Goal: Task Accomplishment & Management: Use online tool/utility

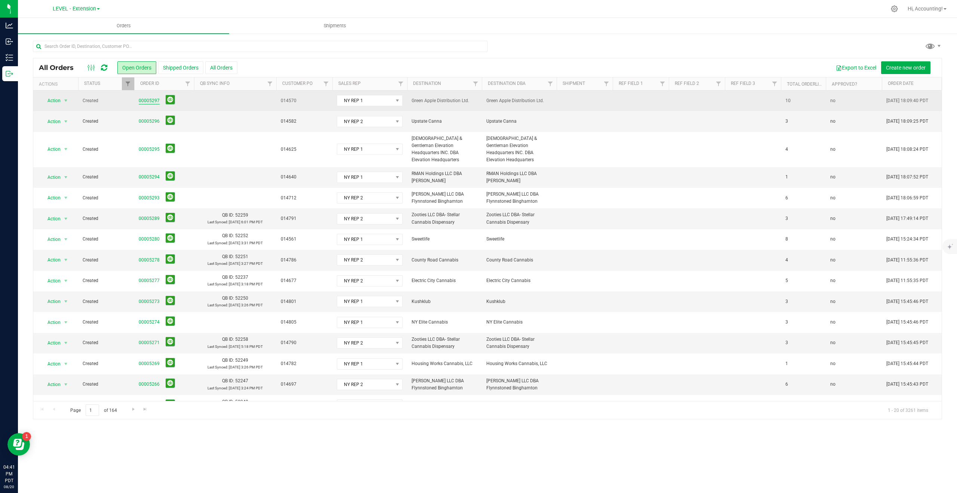
click at [151, 101] on link "00005297" at bounding box center [149, 100] width 21 height 7
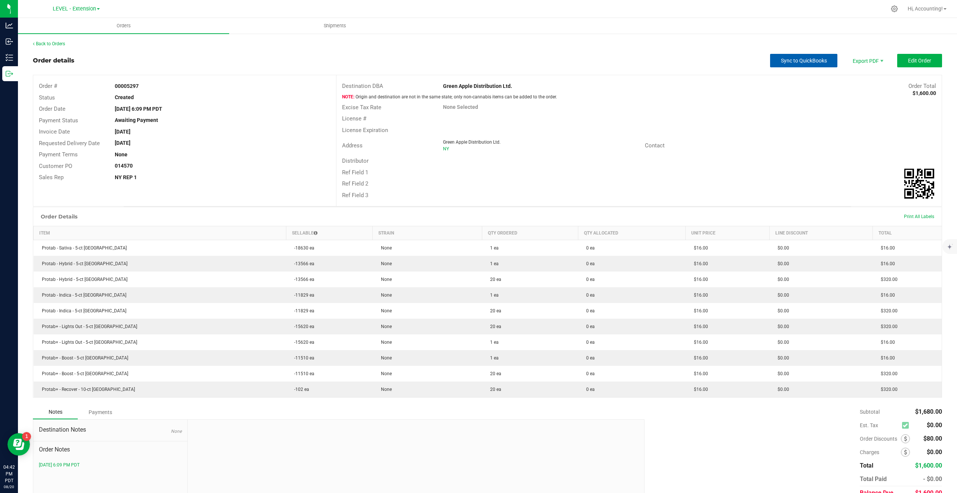
click at [817, 59] on span "Sync to QuickBooks" at bounding box center [804, 61] width 46 height 6
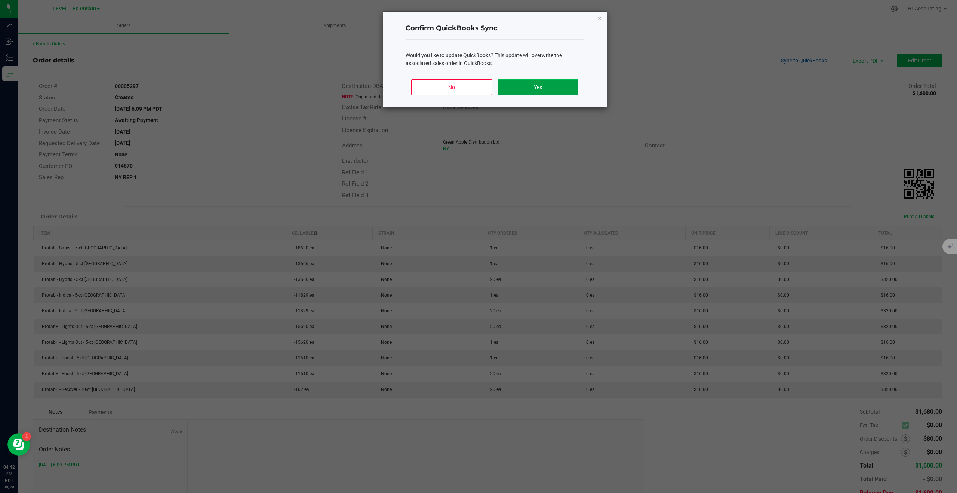
click at [569, 83] on button "Yes" at bounding box center [538, 87] width 80 height 16
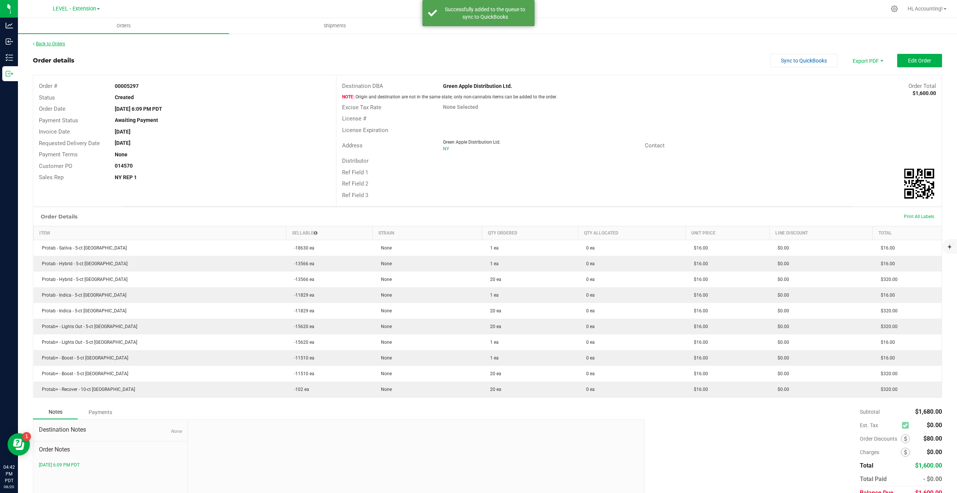
drag, startPoint x: 71, startPoint y: 43, endPoint x: 62, endPoint y: 43, distance: 9.0
click at [64, 43] on div "Back to Orders" at bounding box center [487, 43] width 909 height 7
click at [59, 42] on link "Back to Orders" at bounding box center [49, 43] width 32 height 5
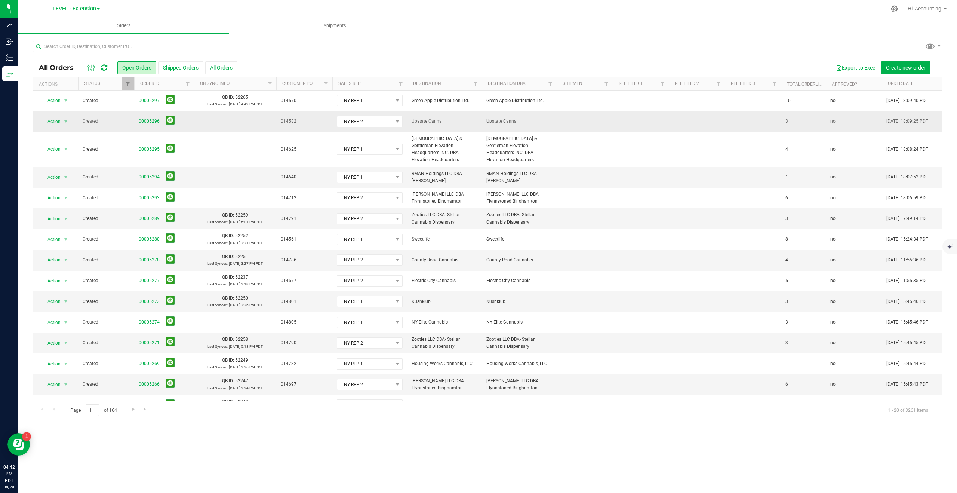
click at [150, 120] on link "00005296" at bounding box center [149, 121] width 21 height 7
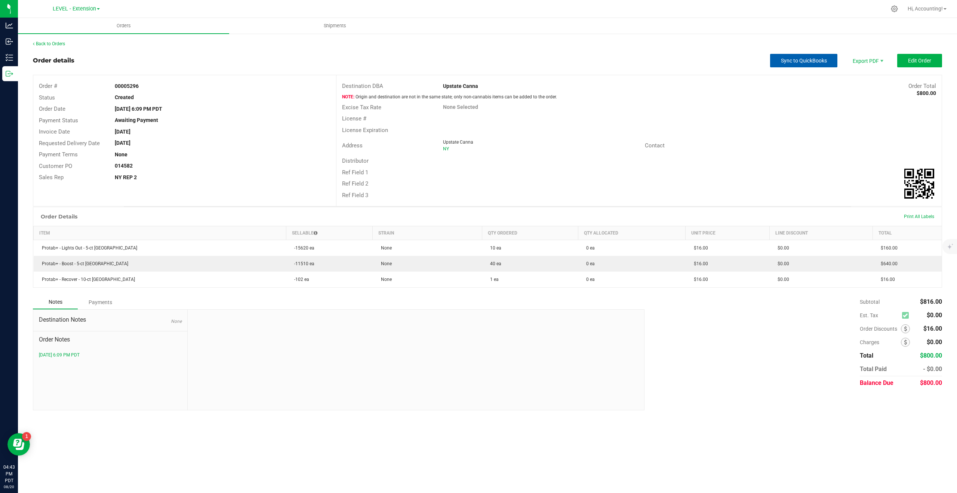
click at [790, 61] on span "Sync to QuickBooks" at bounding box center [804, 61] width 46 height 6
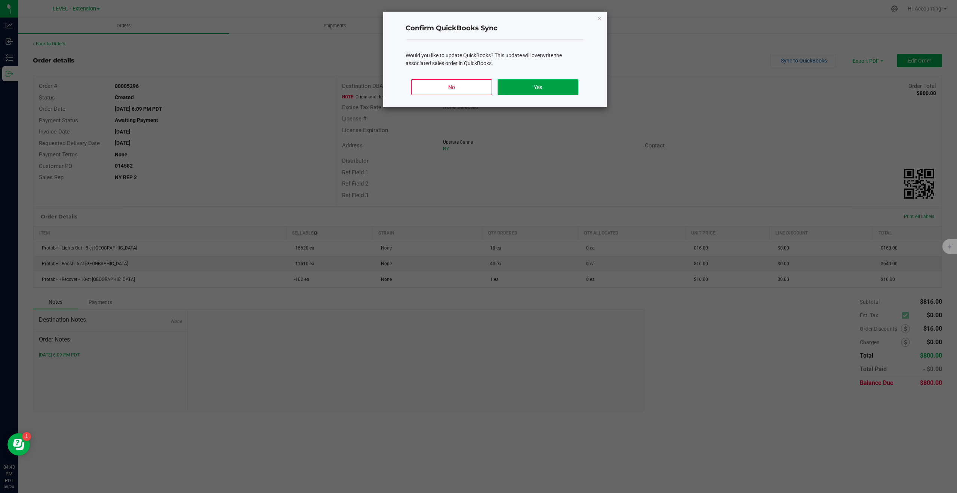
click at [544, 92] on button "Yes" at bounding box center [538, 87] width 80 height 16
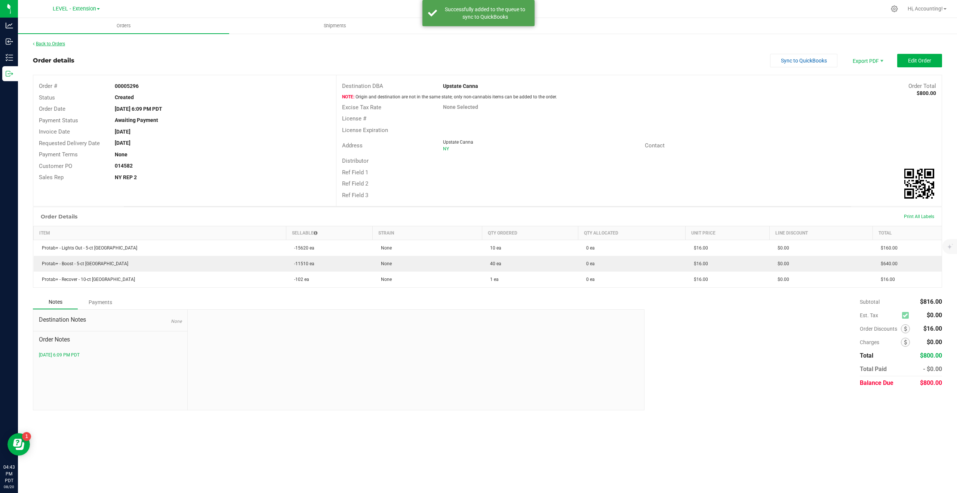
click at [47, 44] on link "Back to Orders" at bounding box center [49, 43] width 32 height 5
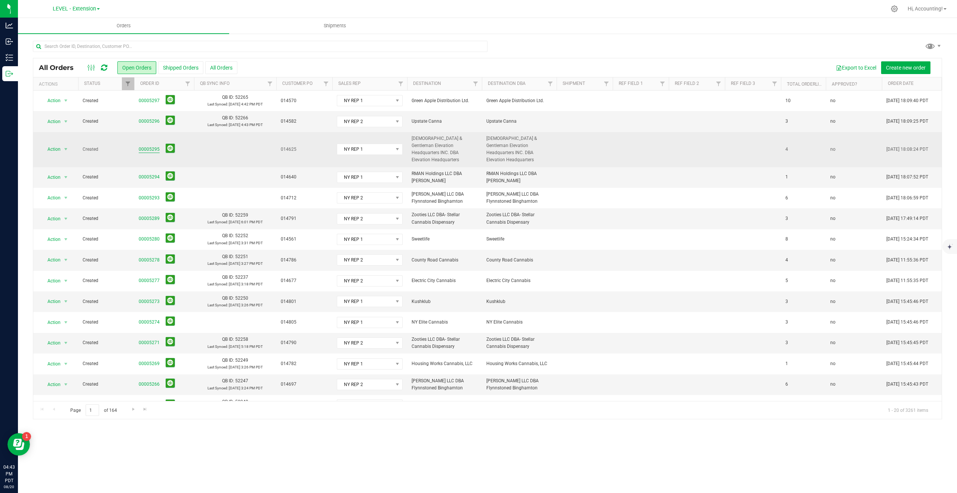
click at [144, 146] on link "00005295" at bounding box center [149, 149] width 21 height 7
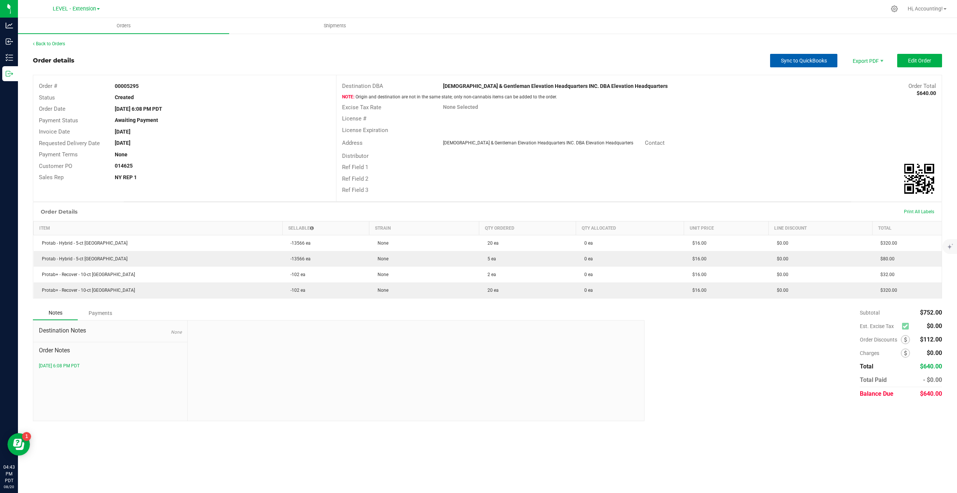
click at [775, 59] on button "Sync to QuickBooks" at bounding box center [803, 60] width 67 height 13
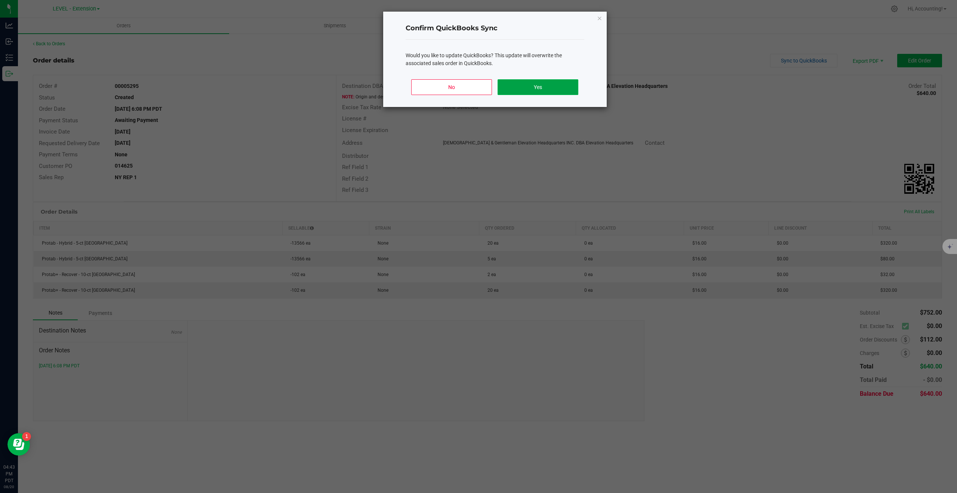
click at [560, 90] on button "Yes" at bounding box center [538, 87] width 80 height 16
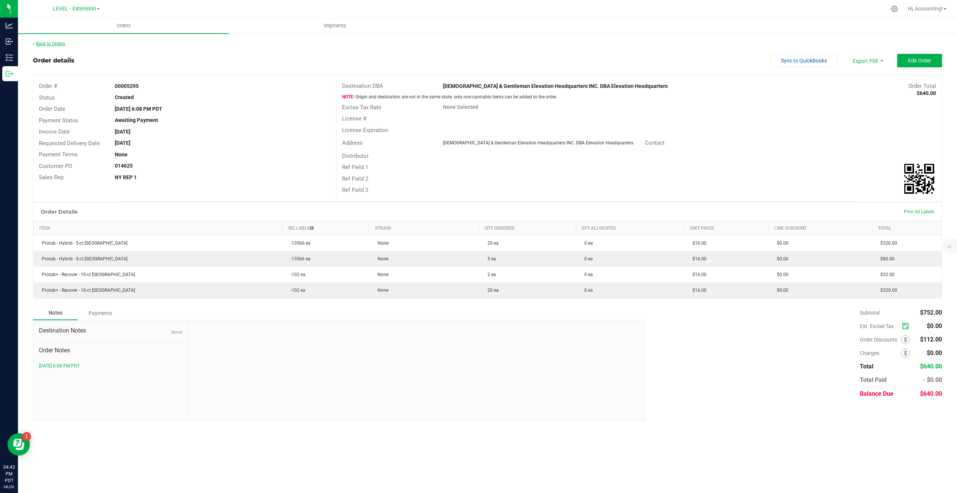
click at [59, 44] on link "Back to Orders" at bounding box center [49, 43] width 32 height 5
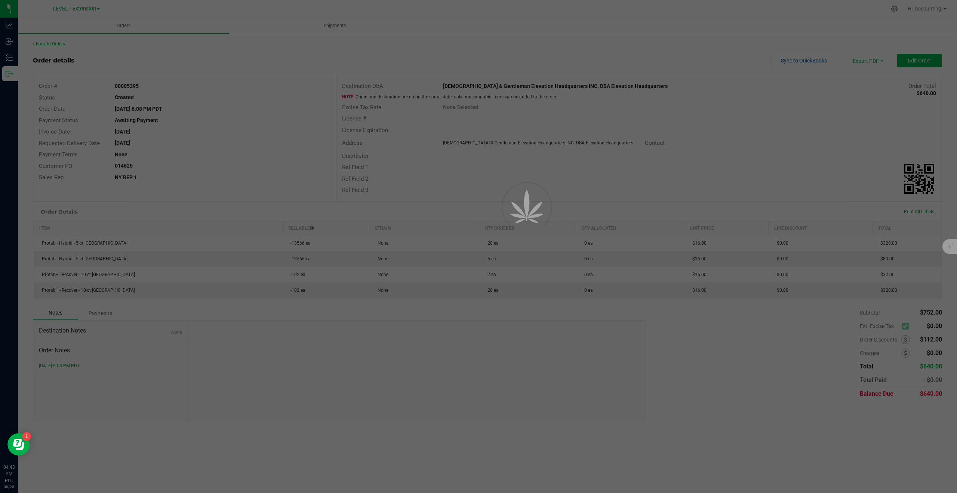
click at [59, 44] on div at bounding box center [478, 246] width 957 height 493
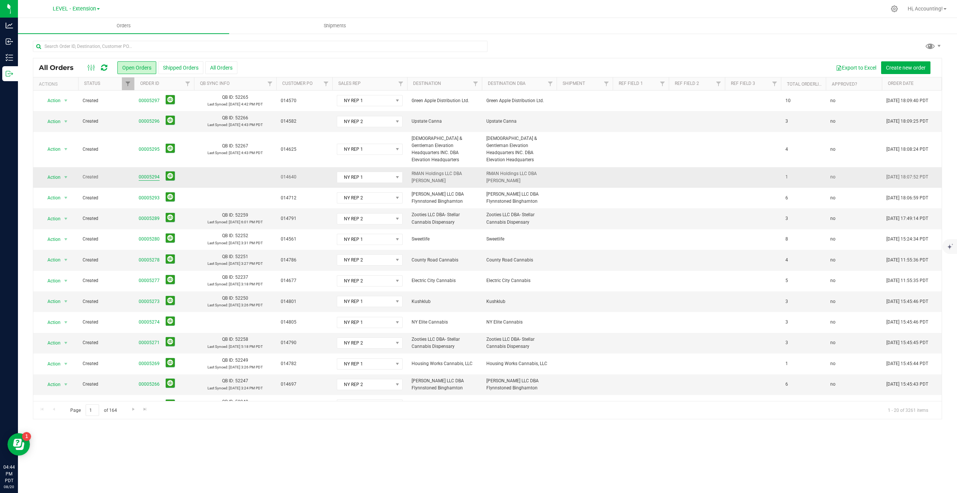
click at [147, 173] on link "00005294" at bounding box center [149, 176] width 21 height 7
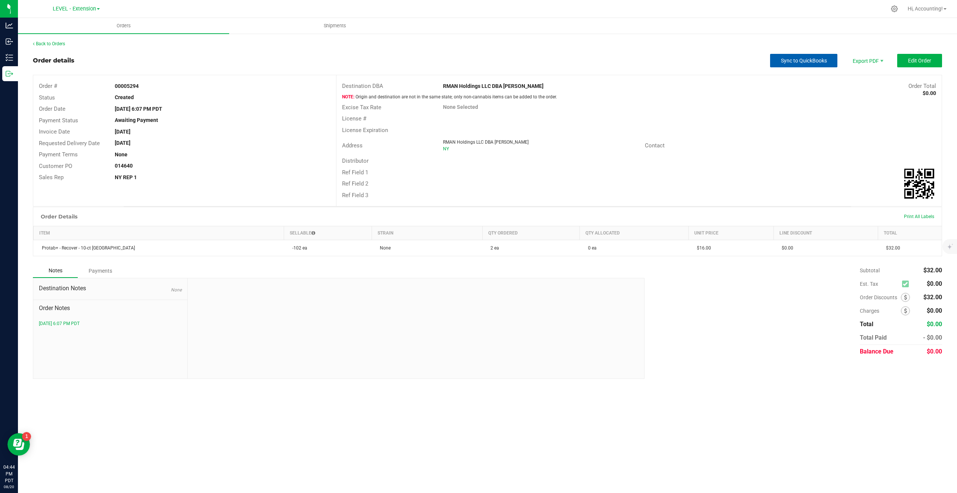
click at [811, 61] on span "Sync to QuickBooks" at bounding box center [804, 61] width 46 height 6
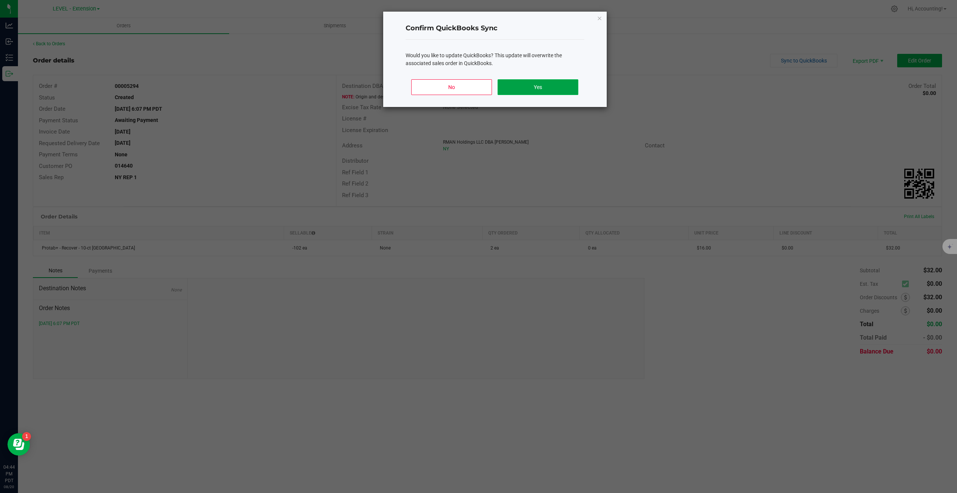
click at [554, 87] on button "Yes" at bounding box center [538, 87] width 80 height 16
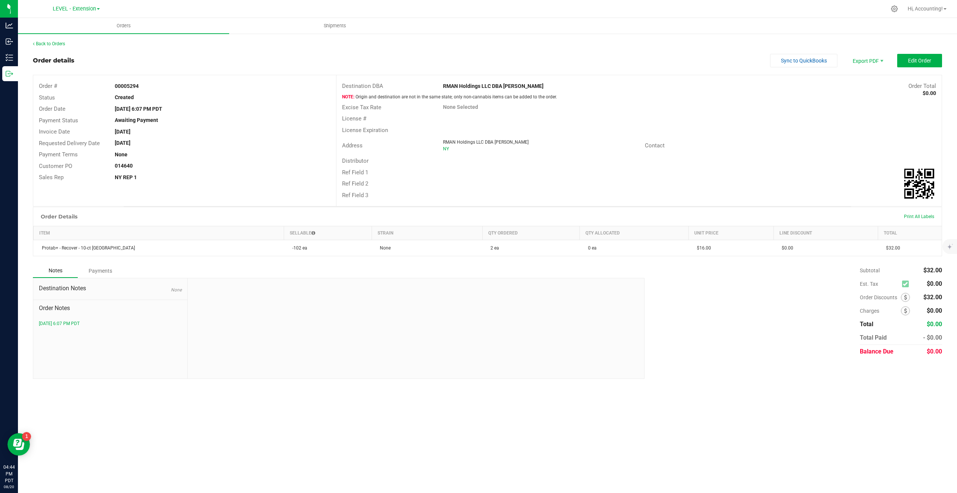
click at [53, 46] on div "Back to Orders" at bounding box center [487, 43] width 909 height 7
click at [53, 44] on link "Back to Orders" at bounding box center [49, 43] width 32 height 5
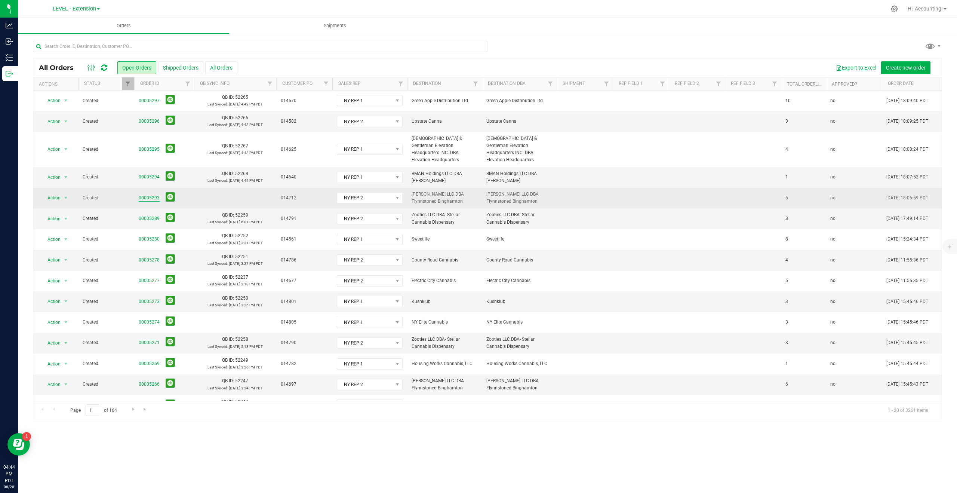
click at [154, 194] on link "00005293" at bounding box center [149, 197] width 21 height 7
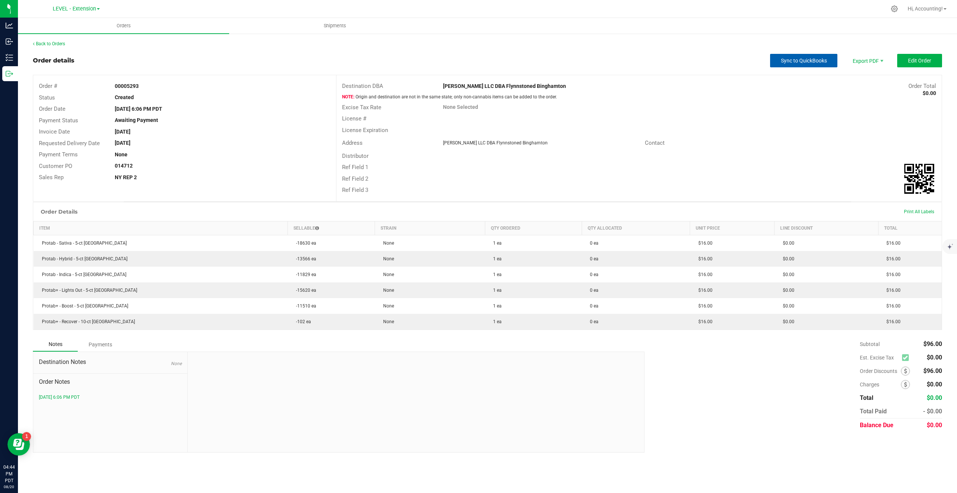
click at [795, 63] on span "Sync to QuickBooks" at bounding box center [804, 61] width 46 height 6
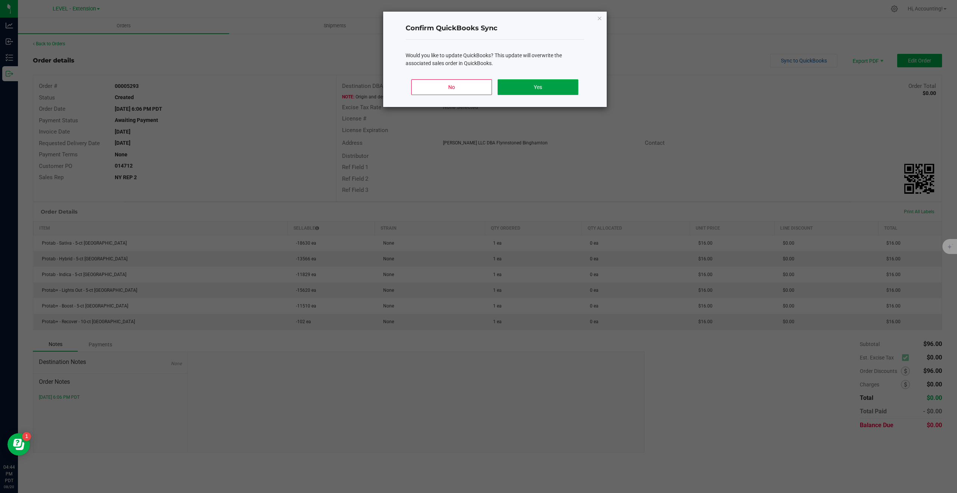
click at [551, 88] on button "Yes" at bounding box center [538, 87] width 80 height 16
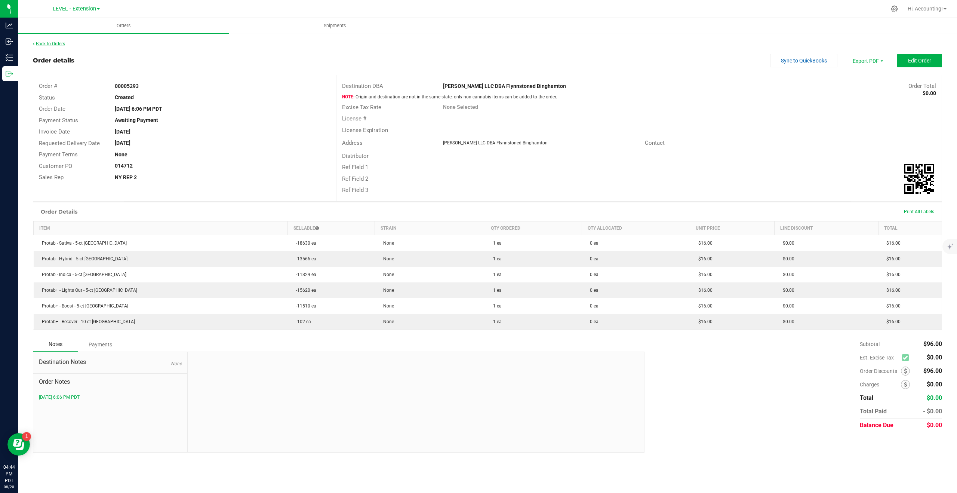
click at [52, 44] on link "Back to Orders" at bounding box center [49, 43] width 32 height 5
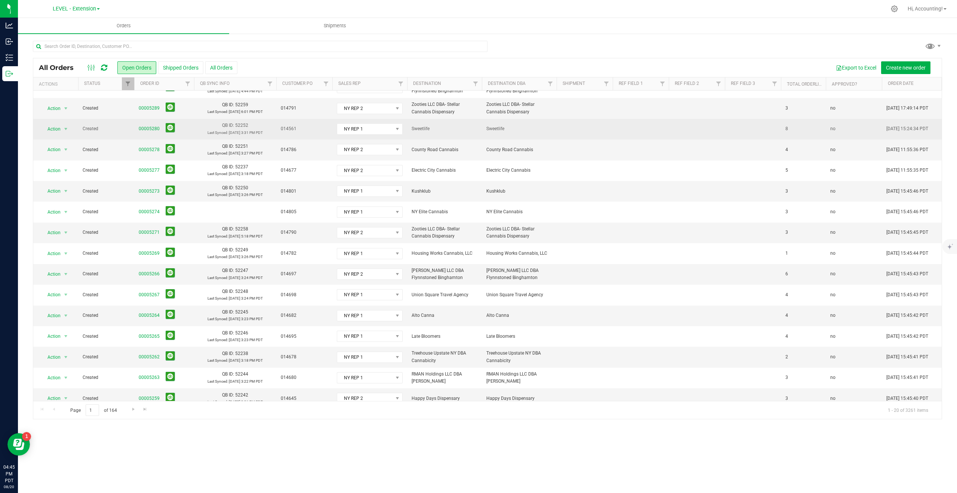
scroll to position [111, 0]
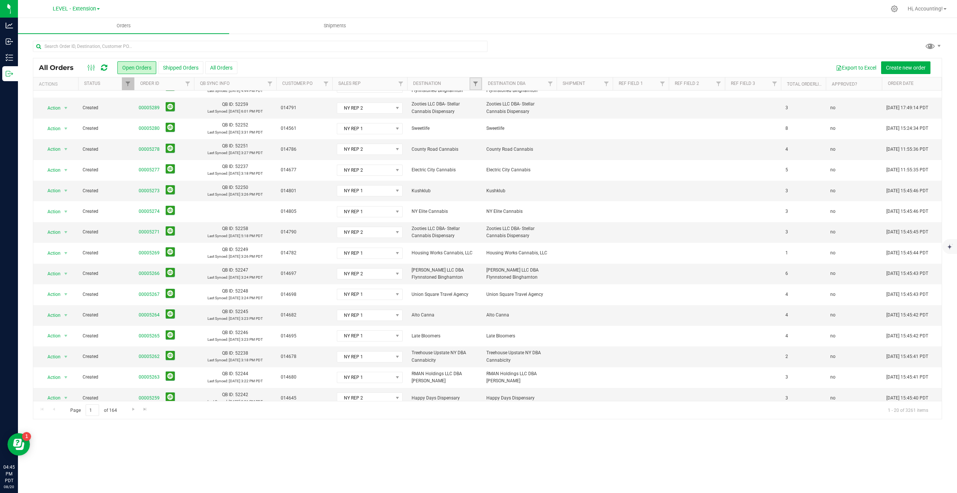
click at [479, 79] on link "Filter" at bounding box center [476, 83] width 12 height 13
type input "zoot"
click at [480, 117] on input "Zooties LLC DBA- Stellar Cannabis Dispensary" at bounding box center [479, 118] width 5 height 5
checkbox input "true"
click at [490, 147] on button "Filter" at bounding box center [499, 146] width 51 height 16
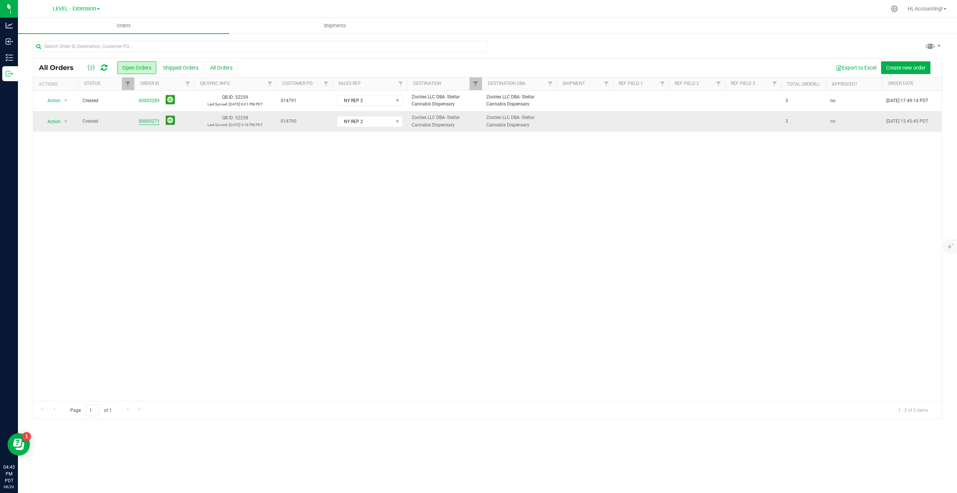
click at [148, 121] on link "00005271" at bounding box center [149, 121] width 21 height 7
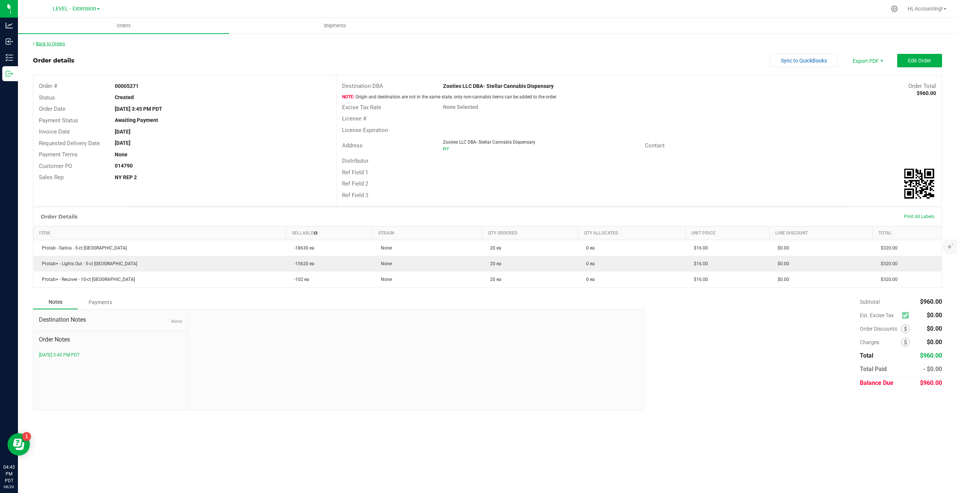
click at [52, 45] on link "Back to Orders" at bounding box center [49, 43] width 32 height 5
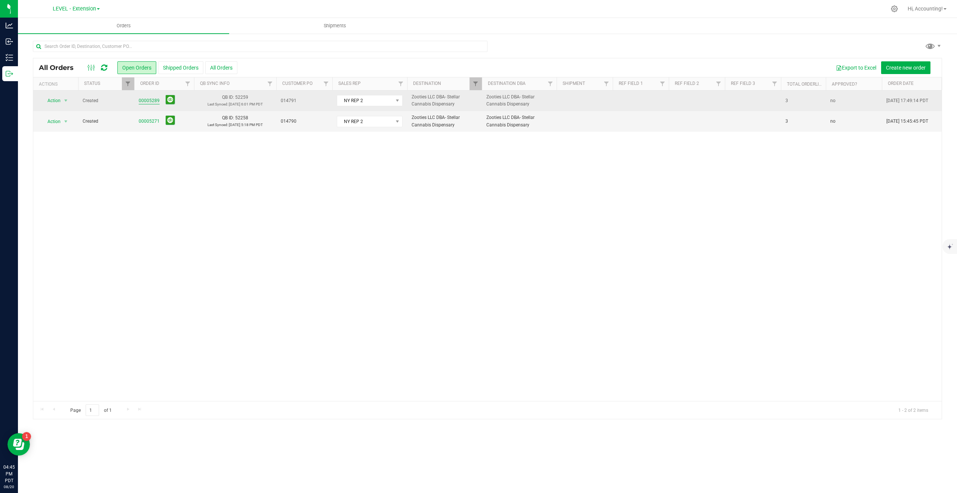
click at [151, 99] on link "00005289" at bounding box center [149, 100] width 21 height 7
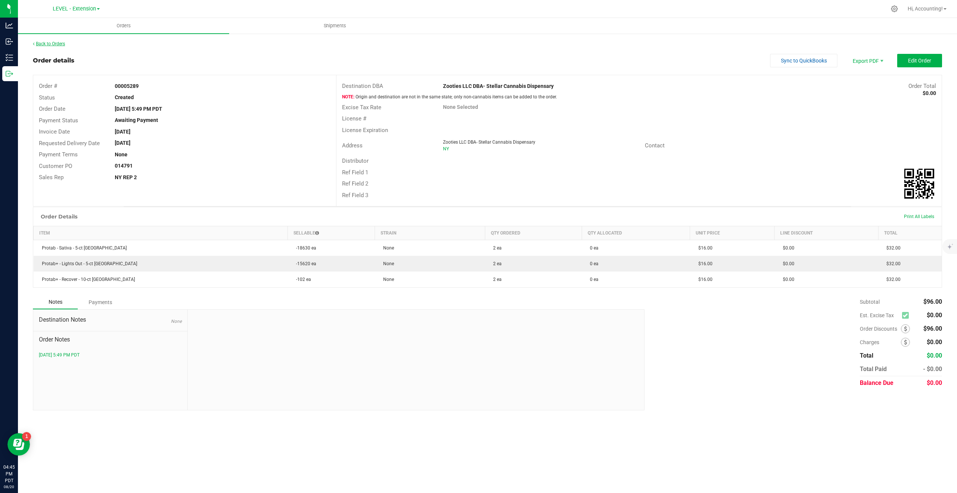
click at [57, 42] on link "Back to Orders" at bounding box center [49, 43] width 32 height 5
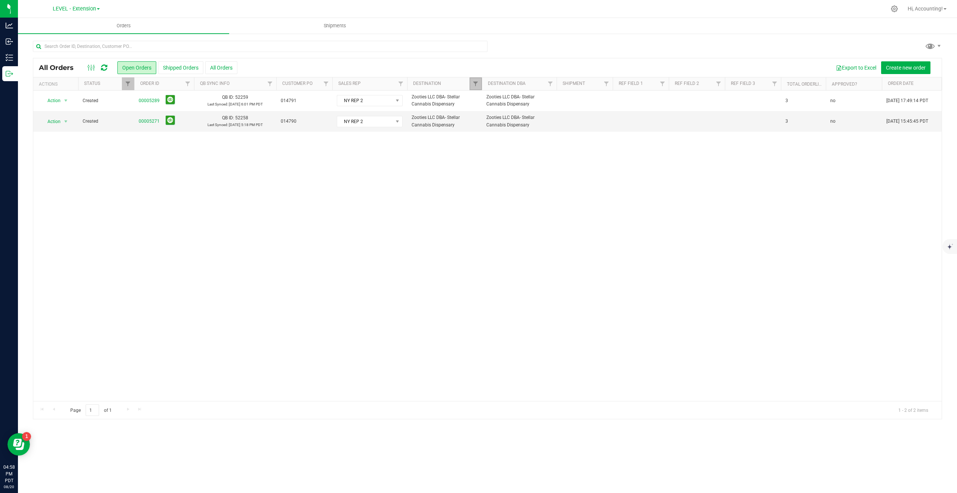
click at [472, 84] on link "Filter" at bounding box center [476, 83] width 12 height 13
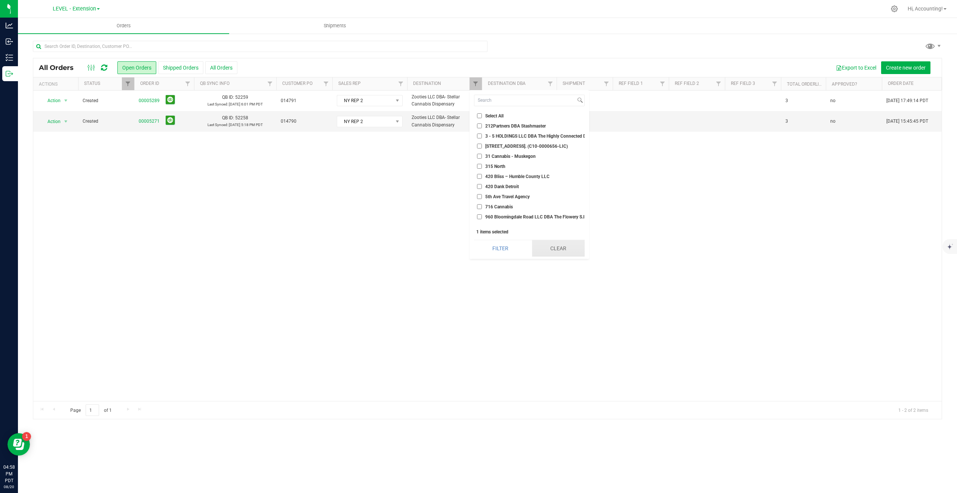
click at [548, 252] on button "Clear" at bounding box center [558, 248] width 53 height 16
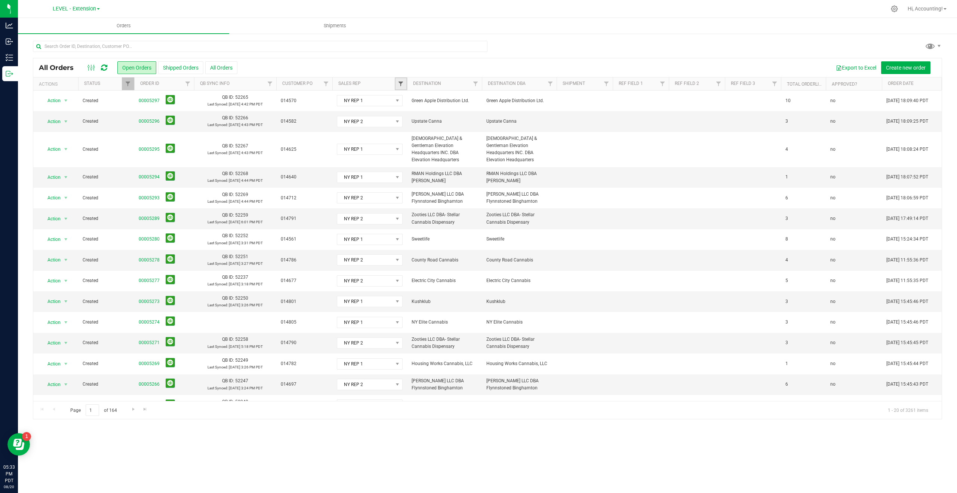
click at [403, 82] on span "Filter" at bounding box center [401, 84] width 6 height 6
click at [425, 56] on div at bounding box center [260, 49] width 455 height 17
click at [476, 82] on span "Filter" at bounding box center [476, 84] width 6 height 6
click at [522, 46] on div at bounding box center [487, 49] width 909 height 17
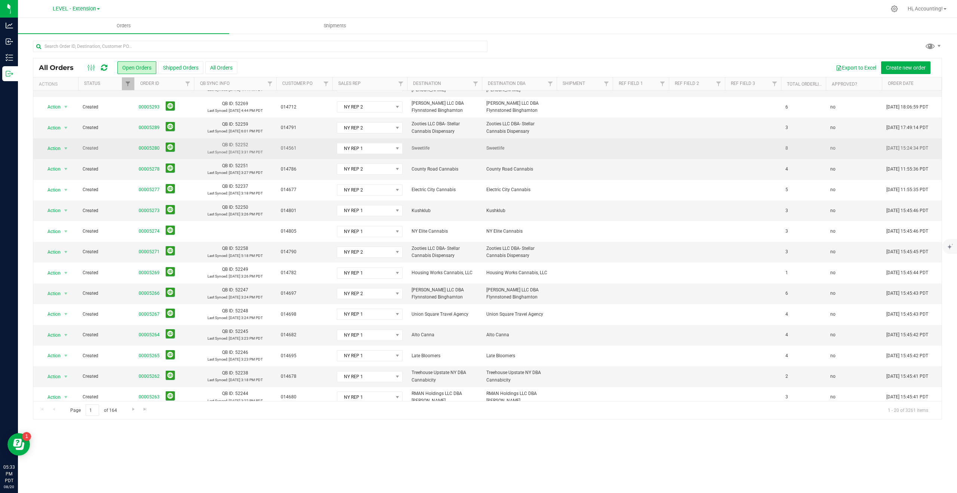
scroll to position [111, 0]
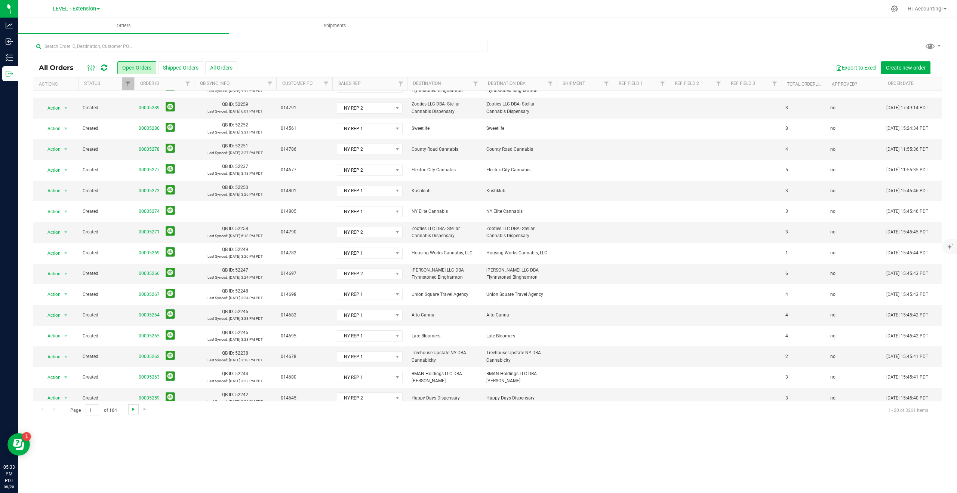
click at [133, 407] on span "Go to the next page" at bounding box center [133, 409] width 6 height 6
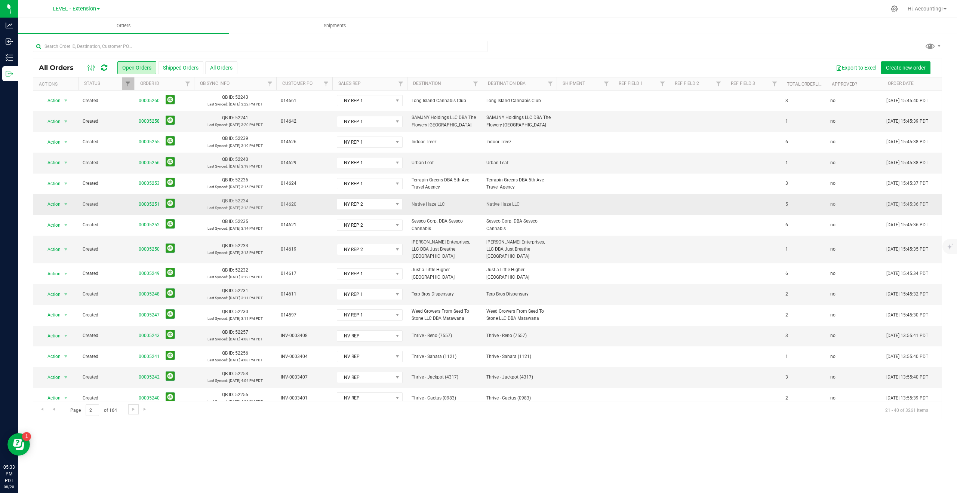
scroll to position [104, 0]
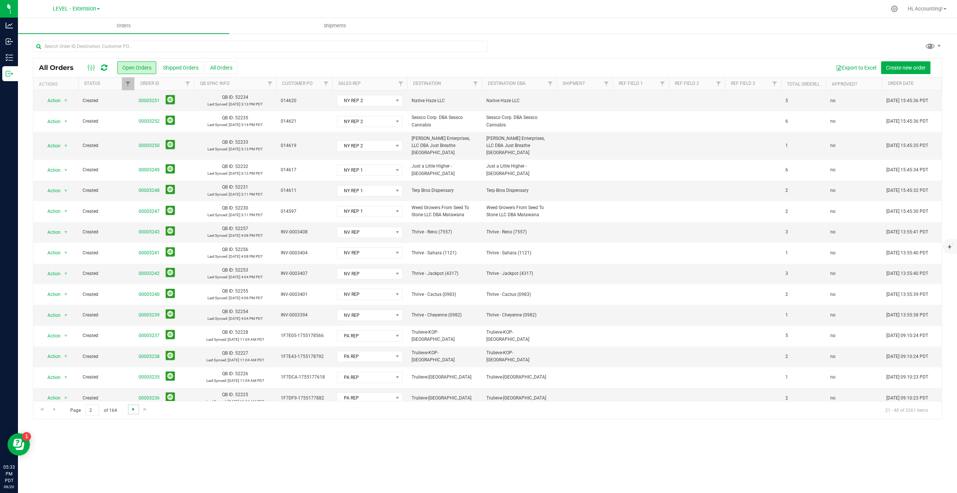
click at [130, 409] on span "Go to the next page" at bounding box center [133, 409] width 6 height 6
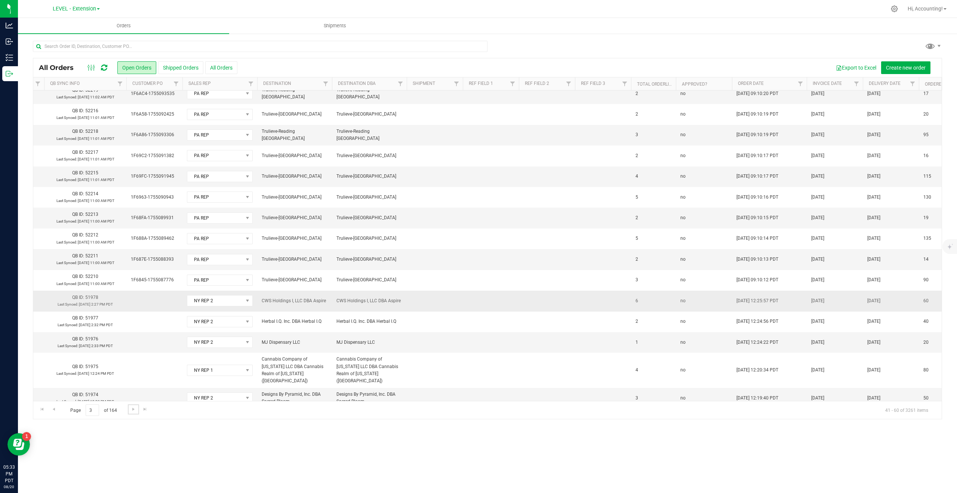
scroll to position [111, 148]
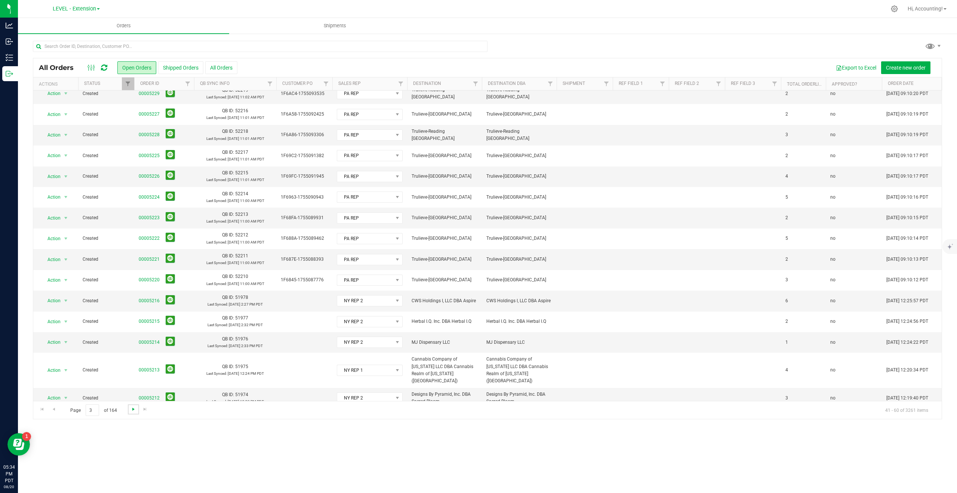
click at [130, 408] on span "Go to the next page" at bounding box center [133, 409] width 6 height 6
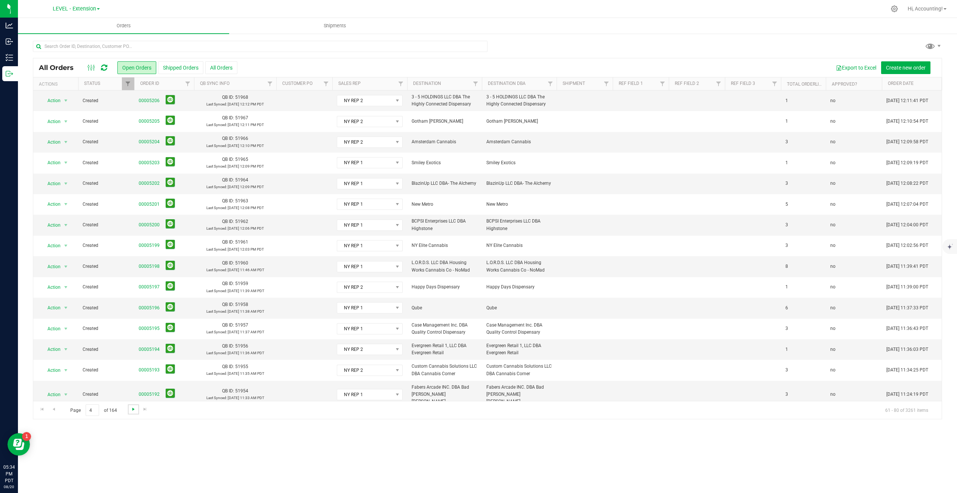
click at [133, 408] on span "Go to the next page" at bounding box center [133, 409] width 6 height 6
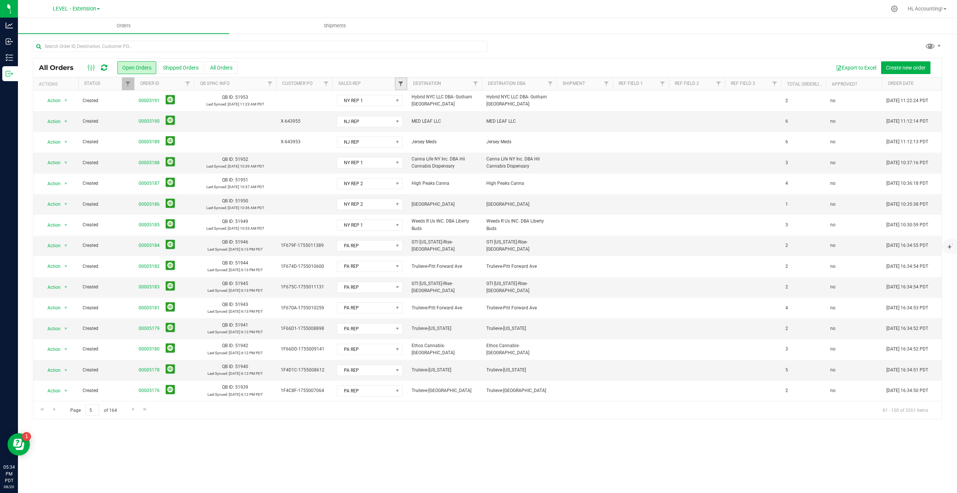
click at [398, 81] on span "Filter" at bounding box center [401, 84] width 6 height 6
click at [404, 137] on input "NJ REP" at bounding box center [404, 135] width 5 height 5
checkbox input "true"
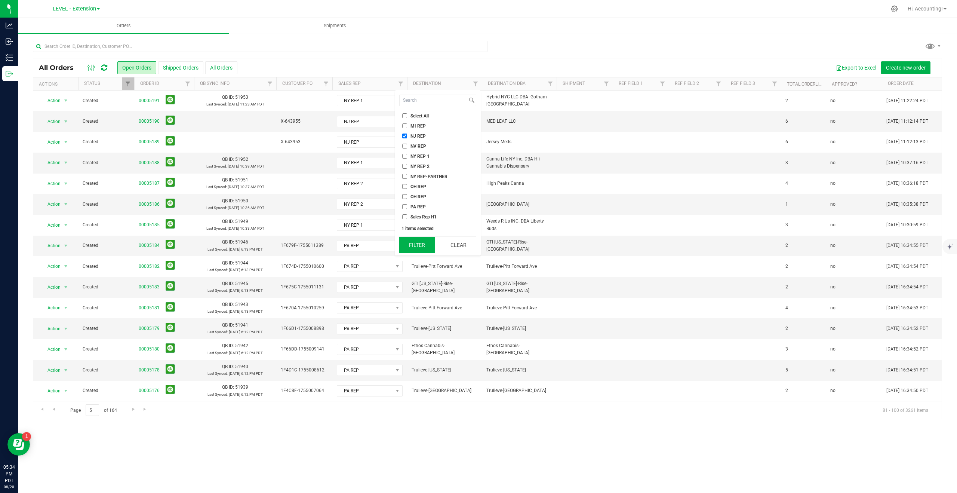
click at [413, 246] on button "Filter" at bounding box center [417, 245] width 36 height 16
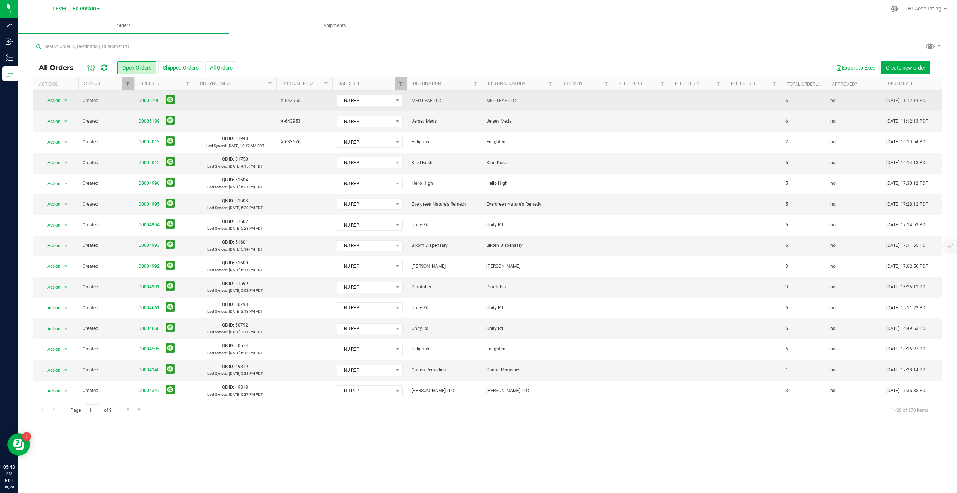
click at [149, 101] on link "00005190" at bounding box center [149, 100] width 21 height 7
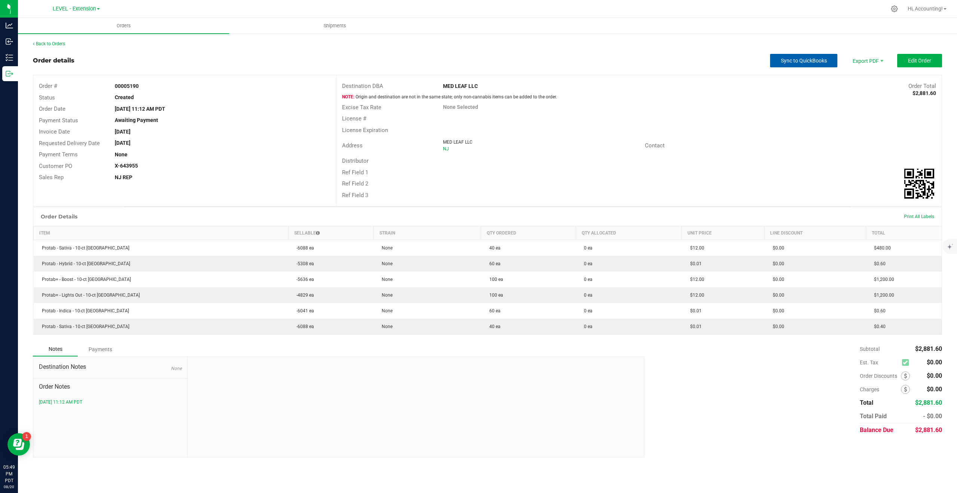
click at [803, 59] on span "Sync to QuickBooks" at bounding box center [804, 61] width 46 height 6
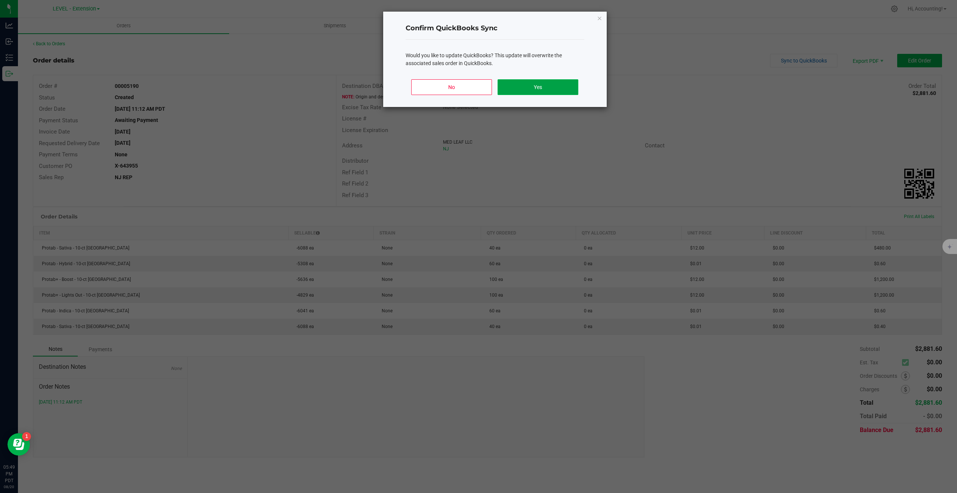
click at [518, 83] on button "Yes" at bounding box center [538, 87] width 80 height 16
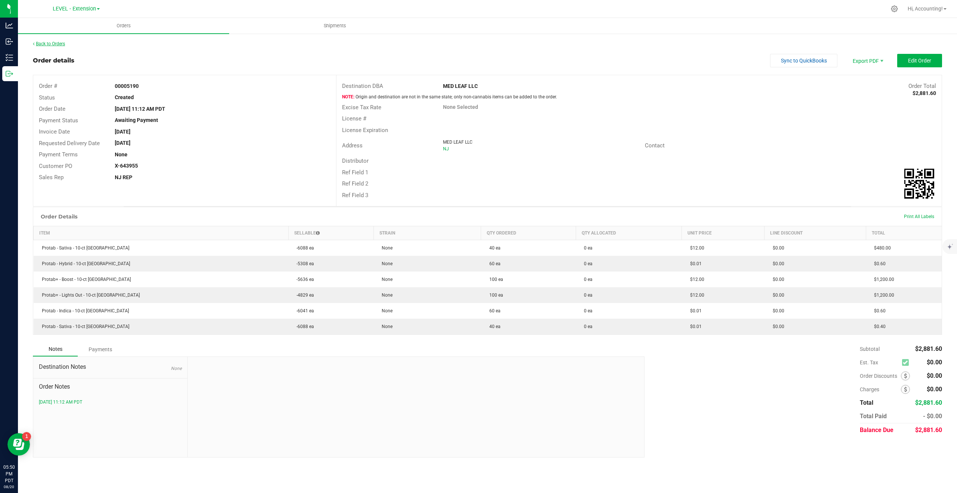
click at [61, 44] on link "Back to Orders" at bounding box center [49, 43] width 32 height 5
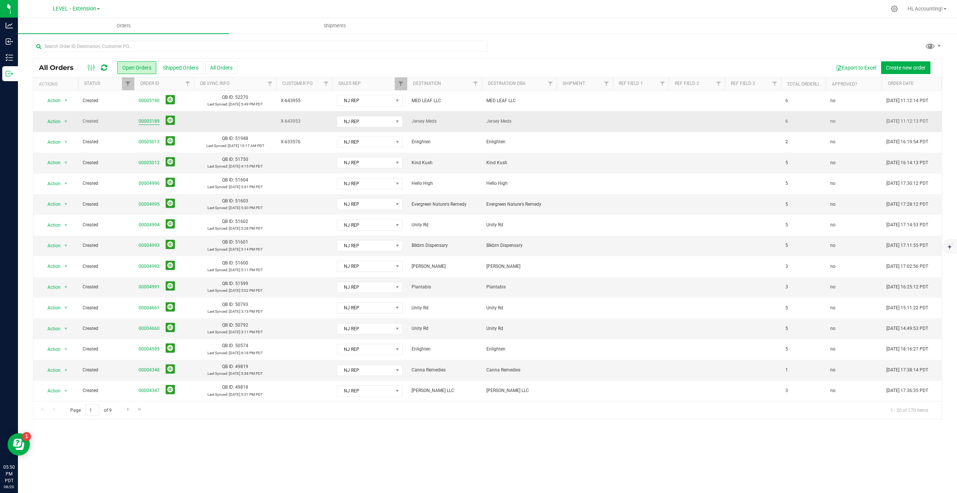
click at [140, 119] on link "00005189" at bounding box center [149, 121] width 21 height 7
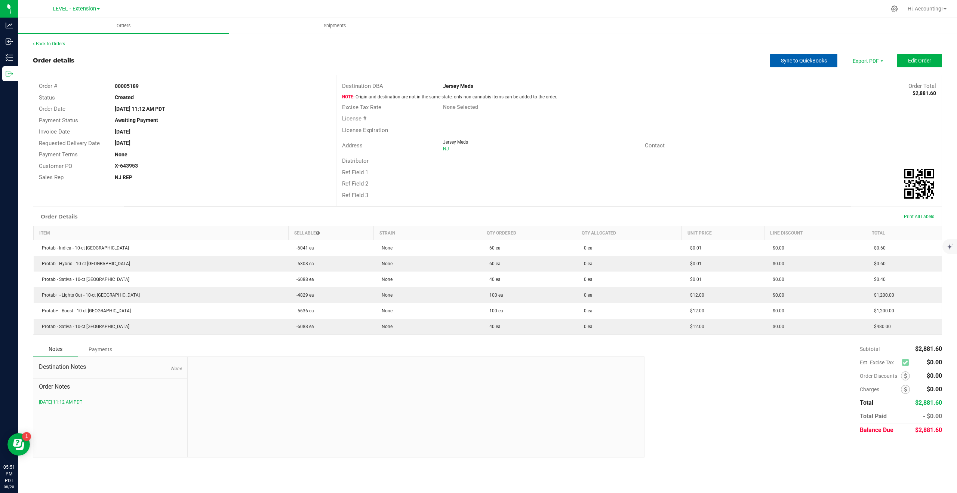
click at [779, 58] on button "Sync to QuickBooks" at bounding box center [803, 60] width 67 height 13
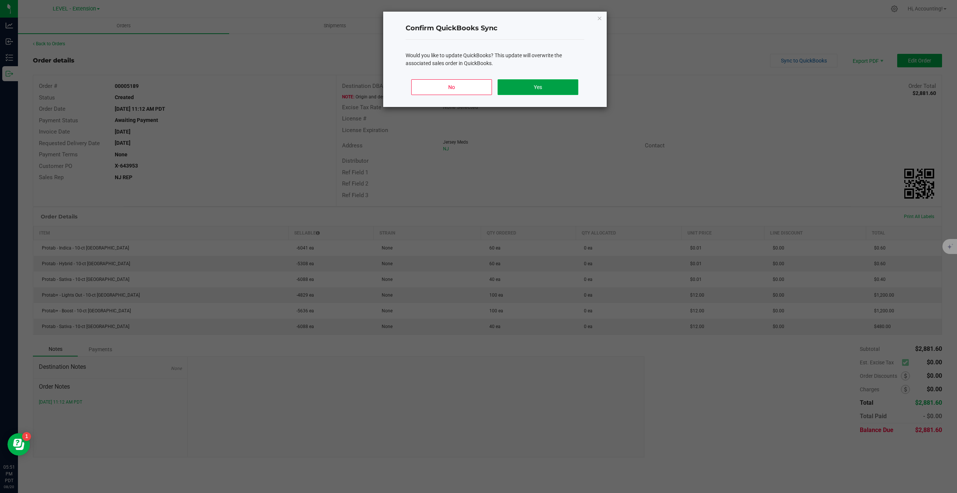
click at [565, 87] on button "Yes" at bounding box center [538, 87] width 80 height 16
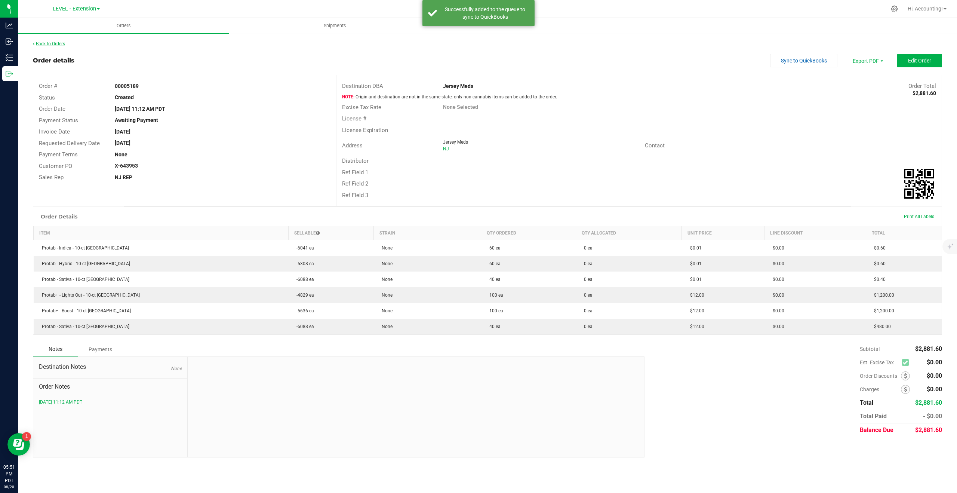
click at [58, 44] on link "Back to Orders" at bounding box center [49, 43] width 32 height 5
